Goal: Task Accomplishment & Management: Use online tool/utility

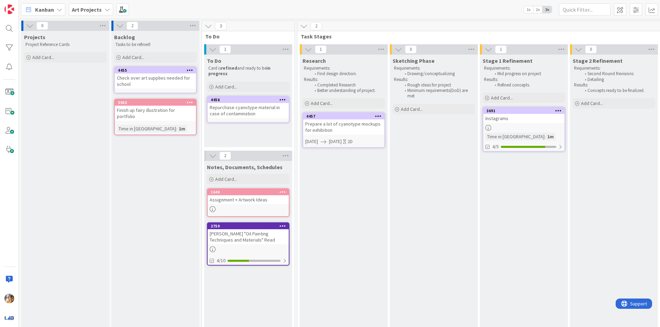
click at [318, 119] on div "4457" at bounding box center [343, 116] width 81 height 6
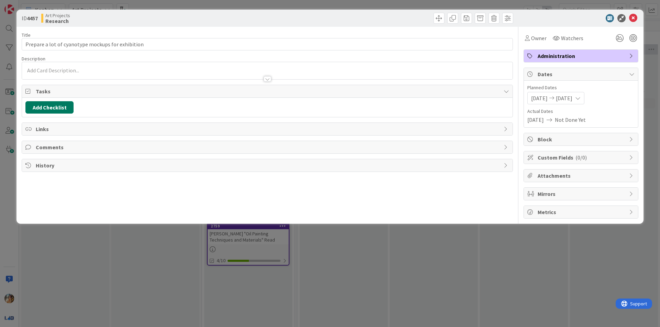
click at [54, 110] on button "Add Checklist" at bounding box center [49, 107] width 48 height 12
type input "Tasks"
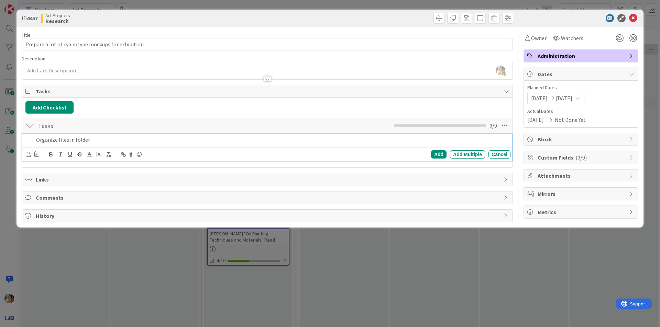
click at [59, 142] on p "Organize files in folder" at bounding box center [271, 140] width 471 height 8
click at [57, 141] on p "Organize files in folder" at bounding box center [271, 140] width 471 height 8
click at [84, 141] on p "Organize original files in folder" at bounding box center [271, 140] width 471 height 8
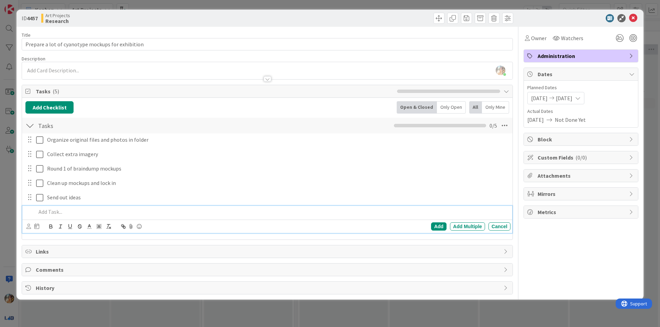
click at [0, 192] on div "ID 4457 Art Projects Research Title 49 / 128 Prepare a lot of cyanotype mockups…" at bounding box center [330, 163] width 660 height 327
